Goal: Information Seeking & Learning: Learn about a topic

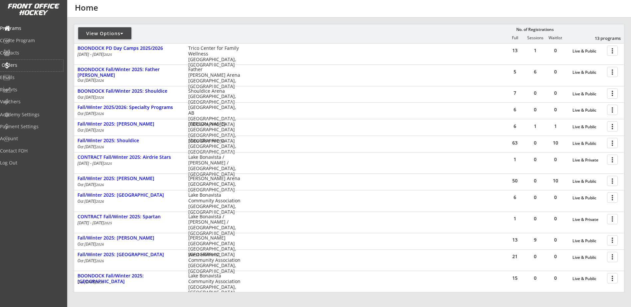
click at [33, 62] on div "Orders" at bounding box center [31, 66] width 63 height 12
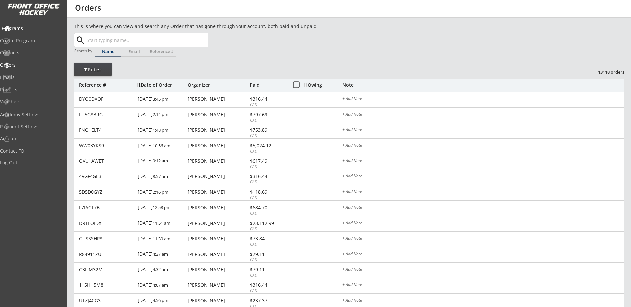
click at [35, 29] on div "Programs" at bounding box center [32, 28] width 60 height 5
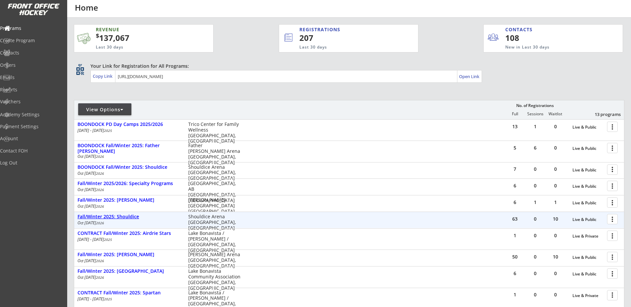
click at [135, 216] on div "Fall/Winter 2025: Shouldice" at bounding box center [129, 217] width 104 height 6
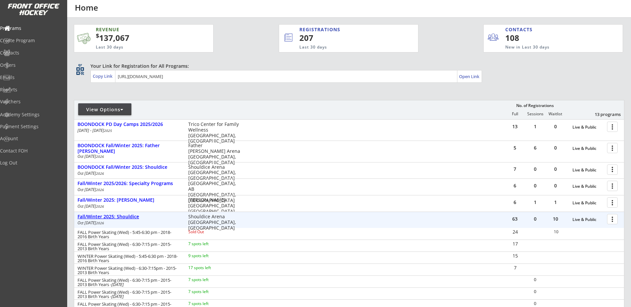
click at [131, 218] on div "Fall/Winter 2025: Shouldice" at bounding box center [129, 217] width 104 height 6
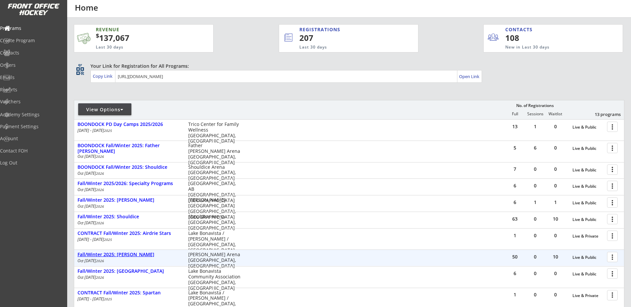
click at [146, 253] on div "Fall/Winter 2025: [PERSON_NAME]" at bounding box center [129, 255] width 104 height 6
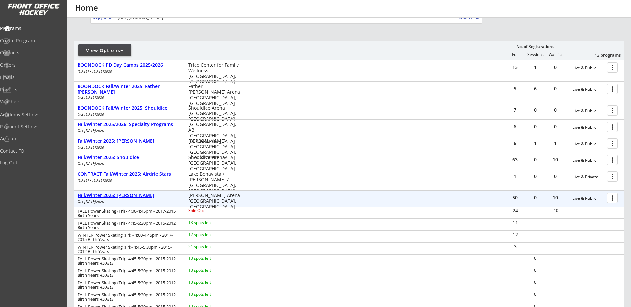
scroll to position [77, 0]
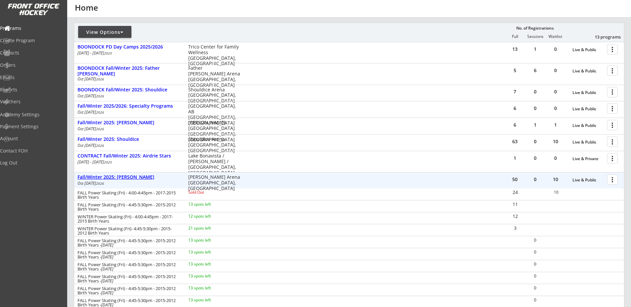
click at [138, 177] on div "Fall/Winter 2025: [PERSON_NAME]" at bounding box center [129, 178] width 104 height 6
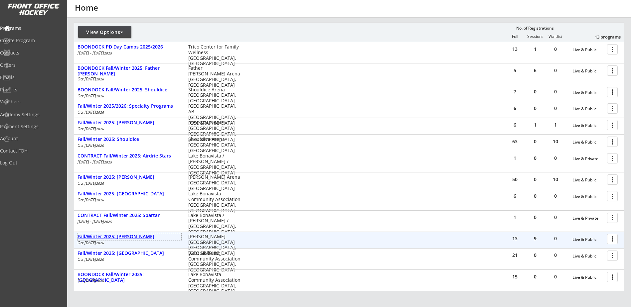
click at [142, 239] on div "Fall/Winter 2025: [PERSON_NAME]" at bounding box center [129, 237] width 104 height 6
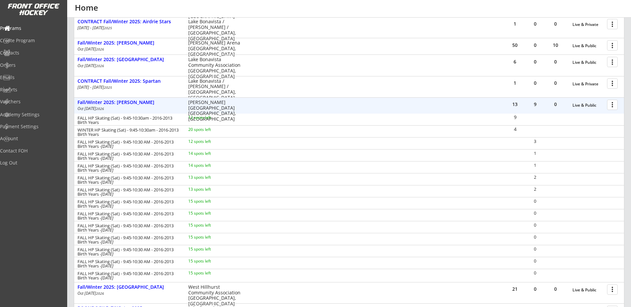
scroll to position [233, 0]
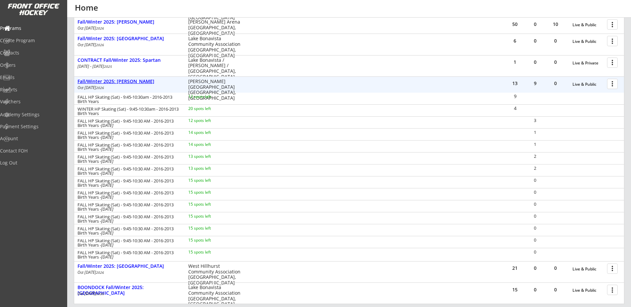
click at [132, 84] on div "Fall/Winter 2025: [PERSON_NAME]" at bounding box center [129, 82] width 104 height 6
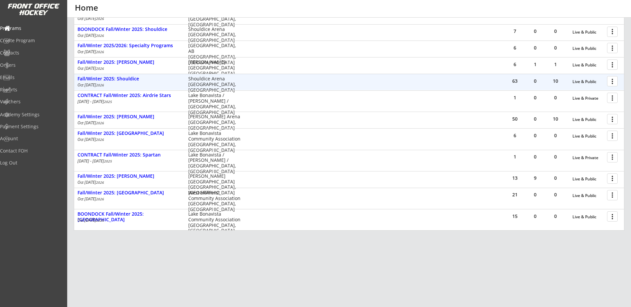
scroll to position [138, 0]
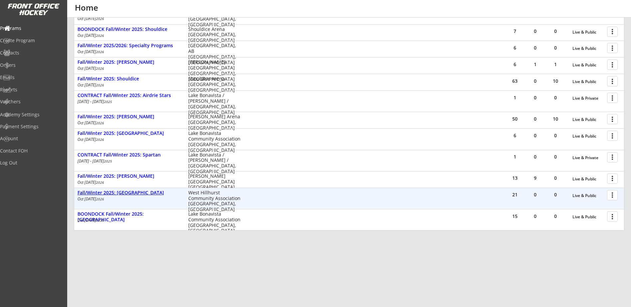
click at [123, 195] on div "Fall/Winter 2025: [GEOGRAPHIC_DATA]" at bounding box center [129, 193] width 104 height 6
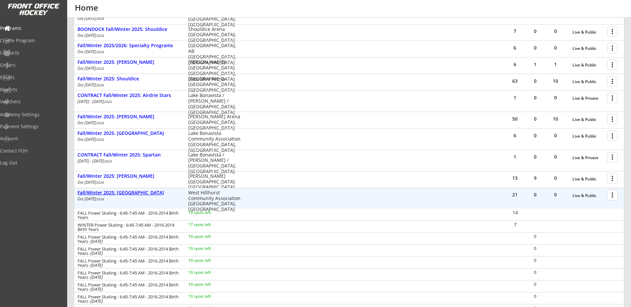
click at [123, 195] on div "Fall/Winter 2025: [GEOGRAPHIC_DATA]" at bounding box center [129, 193] width 104 height 6
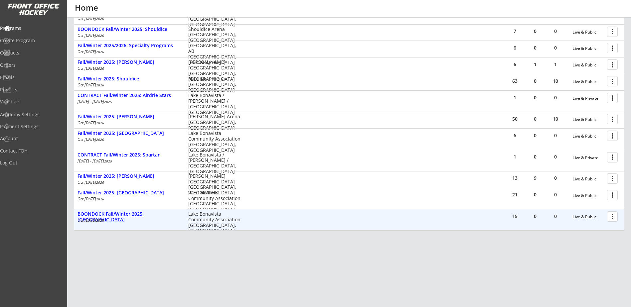
click at [147, 217] on div "BOONDOCK Fall/Winter 2025: [GEOGRAPHIC_DATA]" at bounding box center [129, 217] width 104 height 11
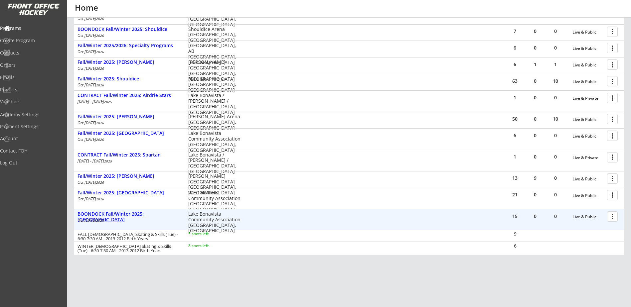
click at [147, 217] on div "BOONDOCK Fall/Winter 2025: [GEOGRAPHIC_DATA]" at bounding box center [129, 217] width 104 height 11
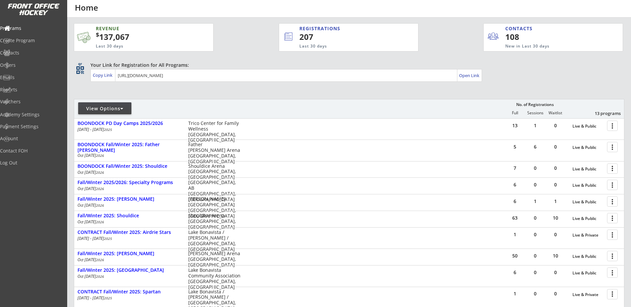
scroll to position [0, 0]
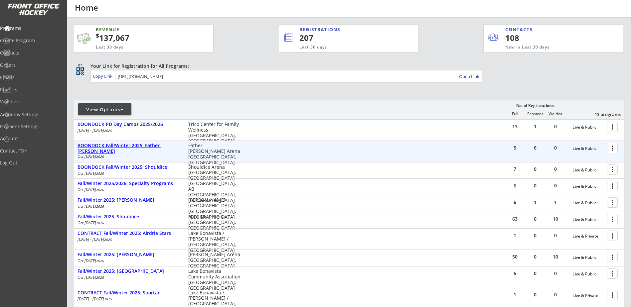
click at [158, 147] on div "BOONDOCK Fall/Winter 2025: Father [PERSON_NAME]" at bounding box center [129, 148] width 104 height 11
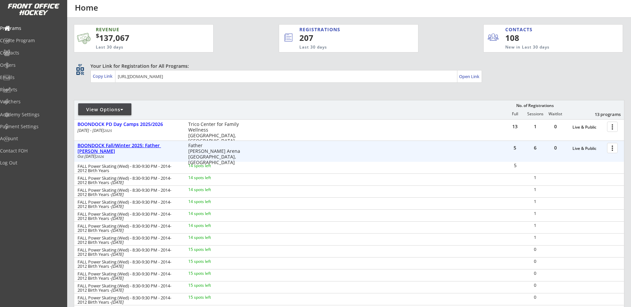
click at [158, 147] on div "BOONDOCK Fall/Winter 2025: Father [PERSON_NAME]" at bounding box center [129, 148] width 104 height 11
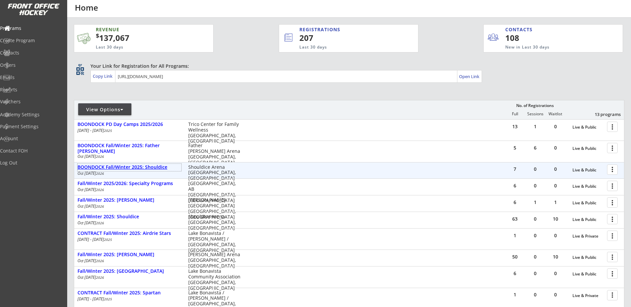
click at [156, 166] on div "BOONDOCK Fall/Winter 2025: Shouldice" at bounding box center [129, 168] width 104 height 6
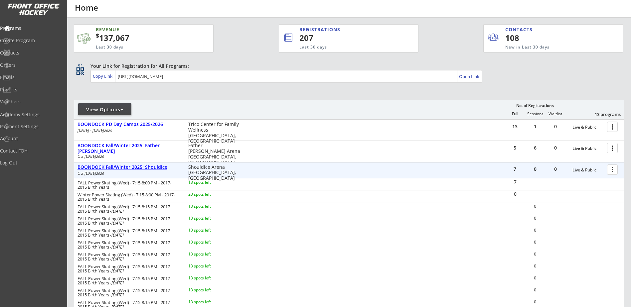
click at [156, 166] on div "BOONDOCK Fall/Winter 2025: Shouldice" at bounding box center [129, 168] width 104 height 6
